Goal: Task Accomplishment & Management: Use online tool/utility

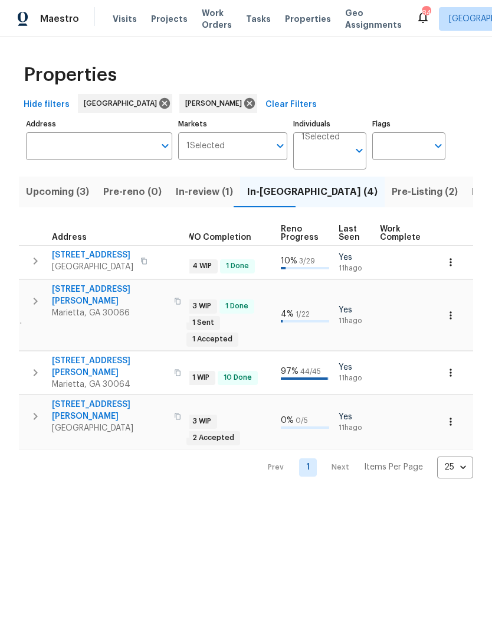
scroll to position [0, 446]
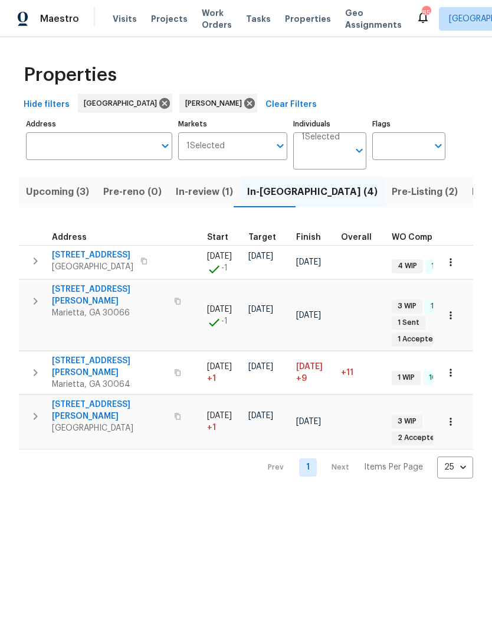
scroll to position [0, 270]
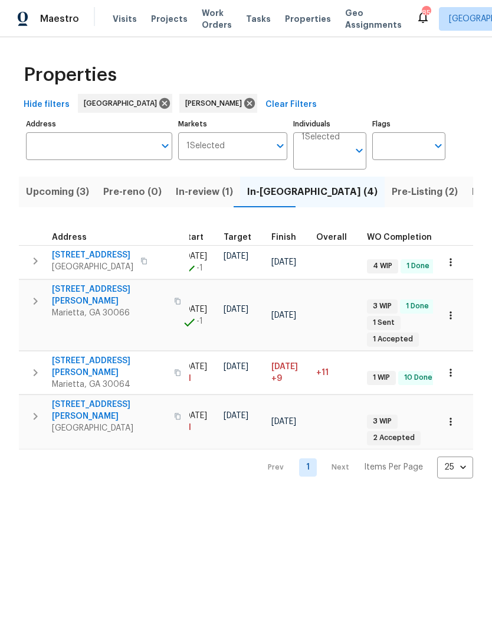
click at [50, 201] on button "Upcoming (3)" at bounding box center [57, 191] width 77 height 31
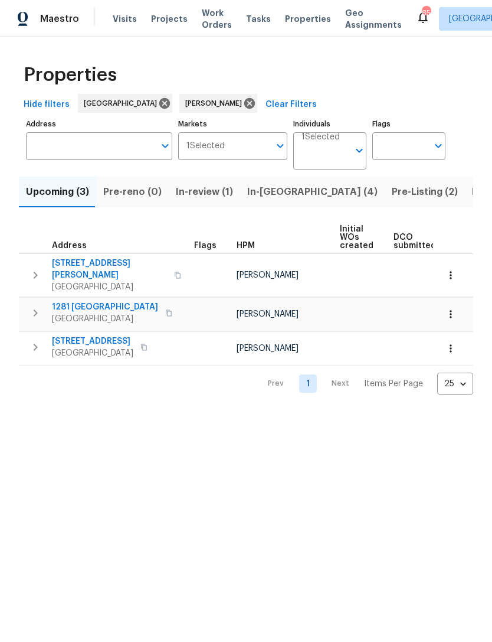
click at [199, 195] on span "In-review (1)" at bounding box center [204, 192] width 57 height 17
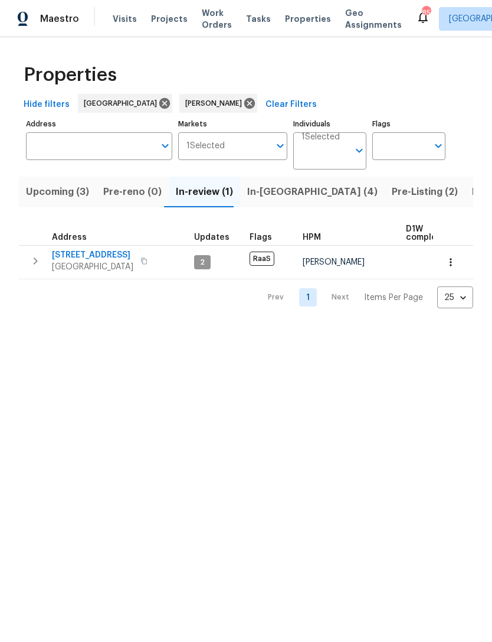
click at [87, 241] on div "Address" at bounding box center [74, 237] width 45 height 8
click at [90, 253] on span "[STREET_ADDRESS]" at bounding box center [92, 255] width 81 height 12
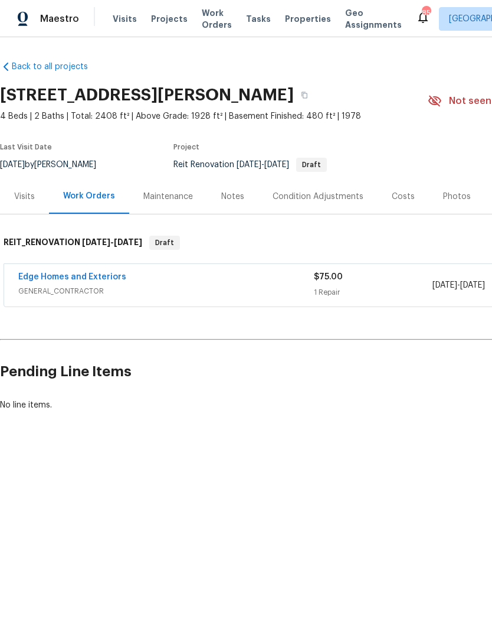
click at [220, 203] on div "Notes" at bounding box center [232, 196] width 51 height 35
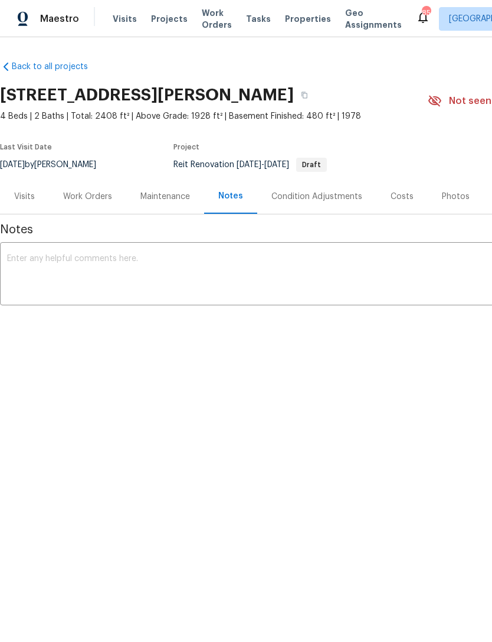
click at [84, 199] on div "Work Orders" at bounding box center [87, 197] width 49 height 12
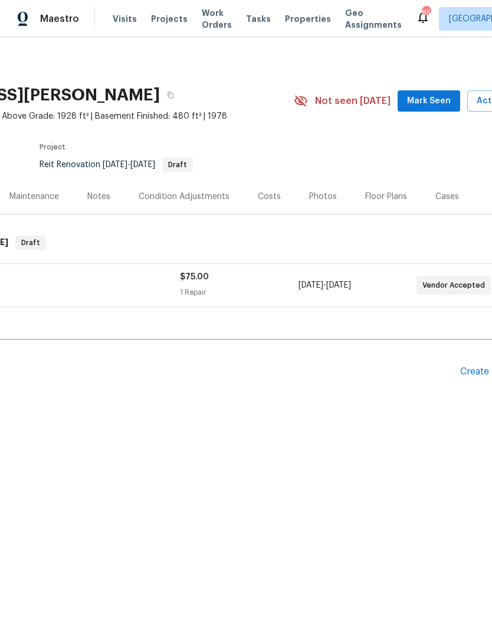
scroll to position [0, 136]
click at [438, 104] on span "Mark Seen" at bounding box center [427, 101] width 44 height 15
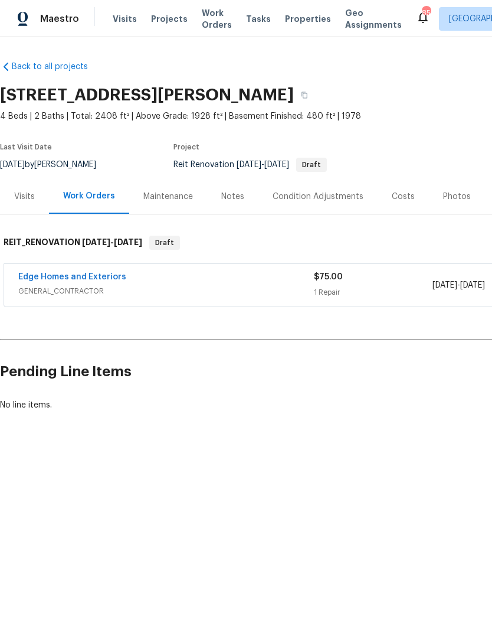
scroll to position [0, 0]
